Goal: Information Seeking & Learning: Learn about a topic

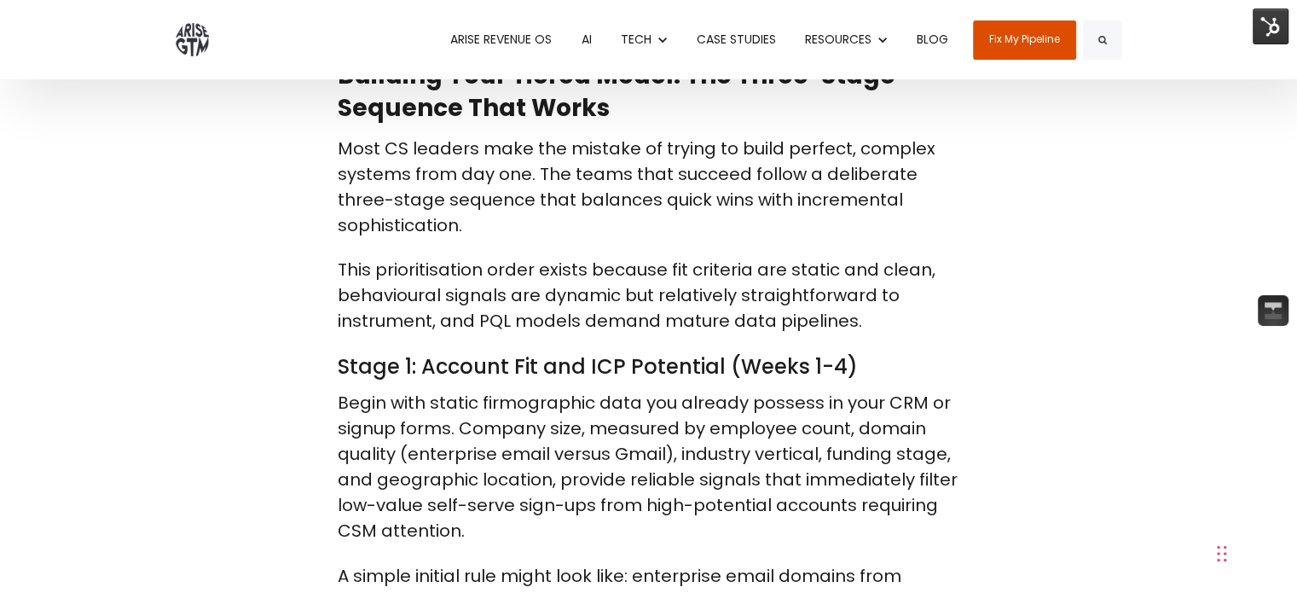
scroll to position [1510, 0]
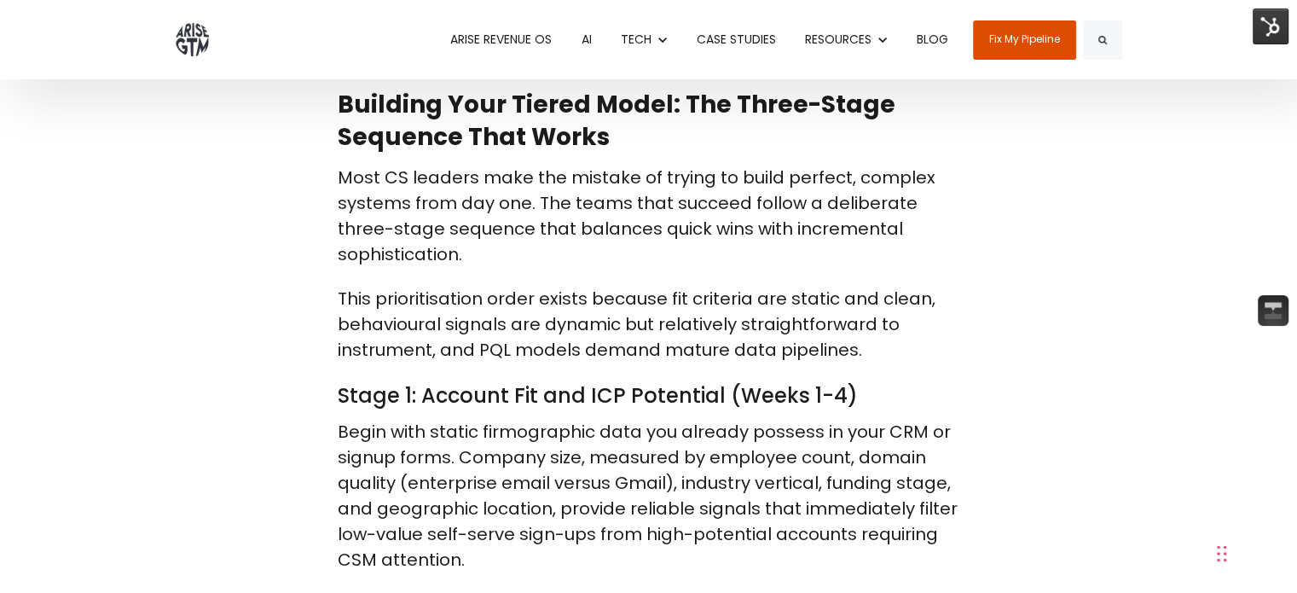
click at [942, 47] on link "BLOG" at bounding box center [932, 39] width 57 height 79
